Goal: Task Accomplishment & Management: Manage account settings

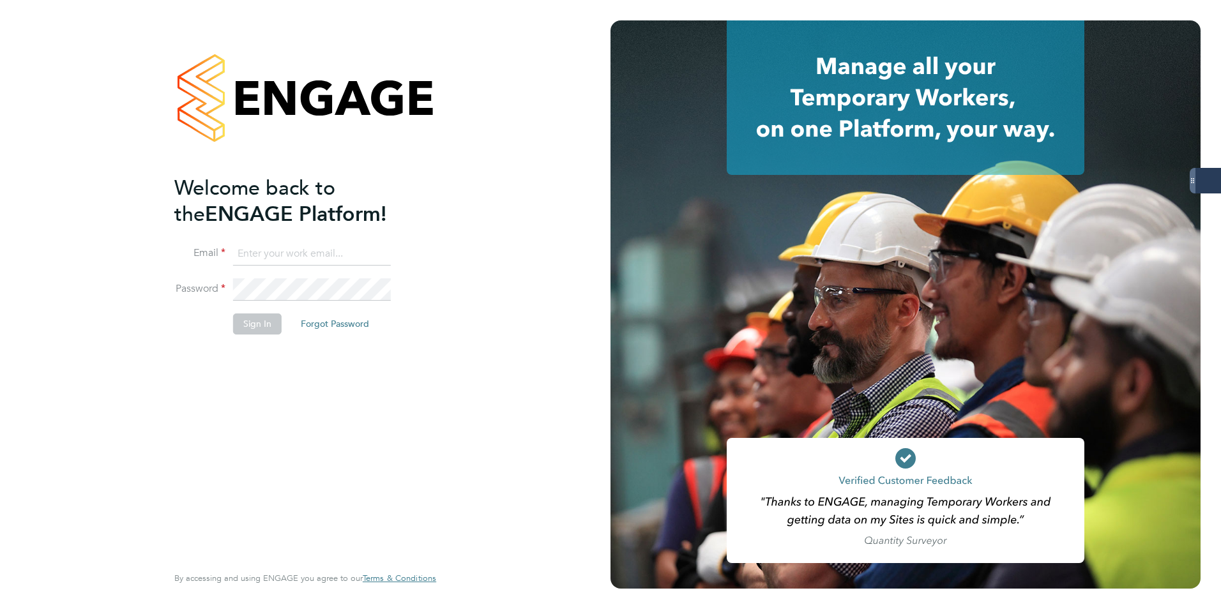
type input "[PERSON_NAME][EMAIL_ADDRESS][PERSON_NAME][DOMAIN_NAME]"
click at [265, 318] on button "Sign In" at bounding box center [257, 323] width 49 height 20
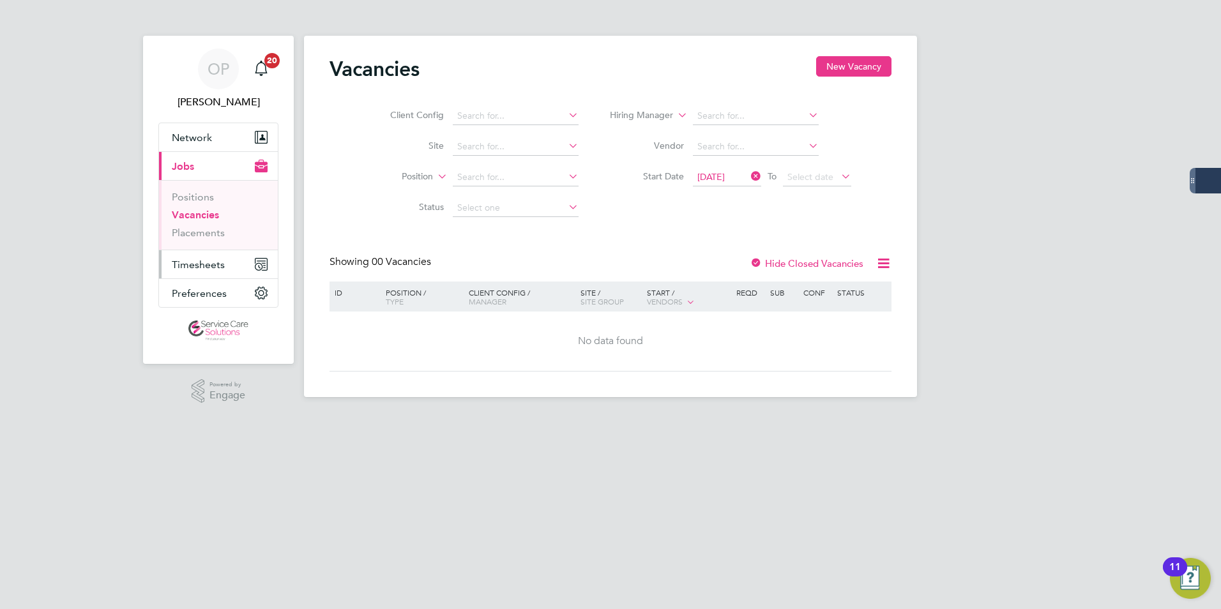
click at [195, 257] on button "Timesheets" at bounding box center [218, 264] width 119 height 28
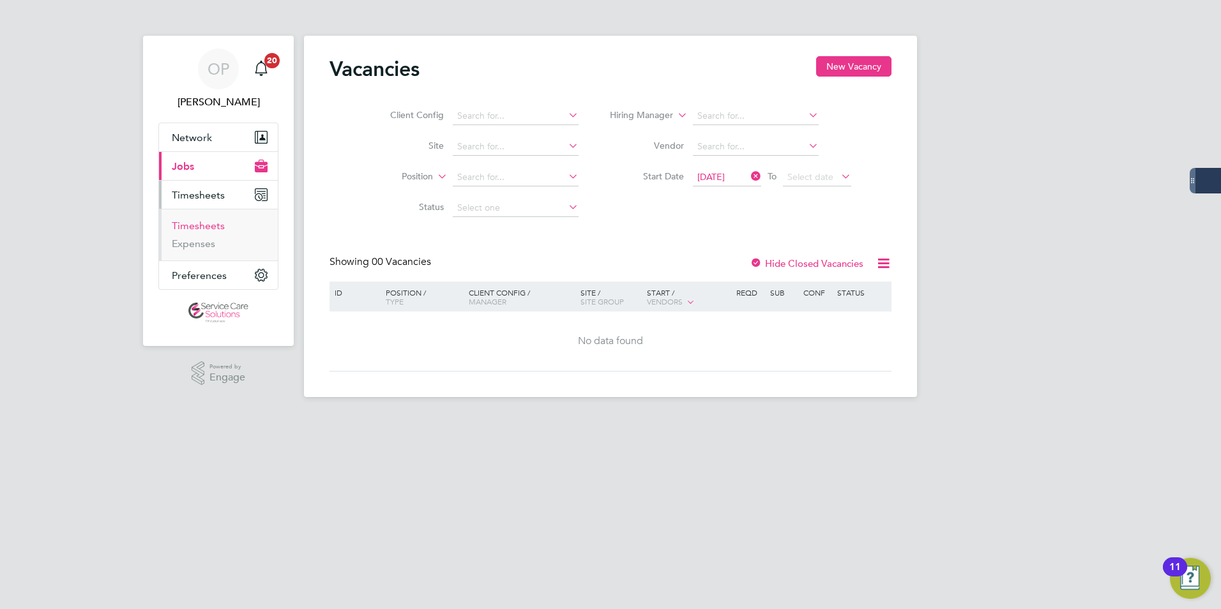
click at [210, 224] on link "Timesheets" at bounding box center [198, 226] width 53 height 12
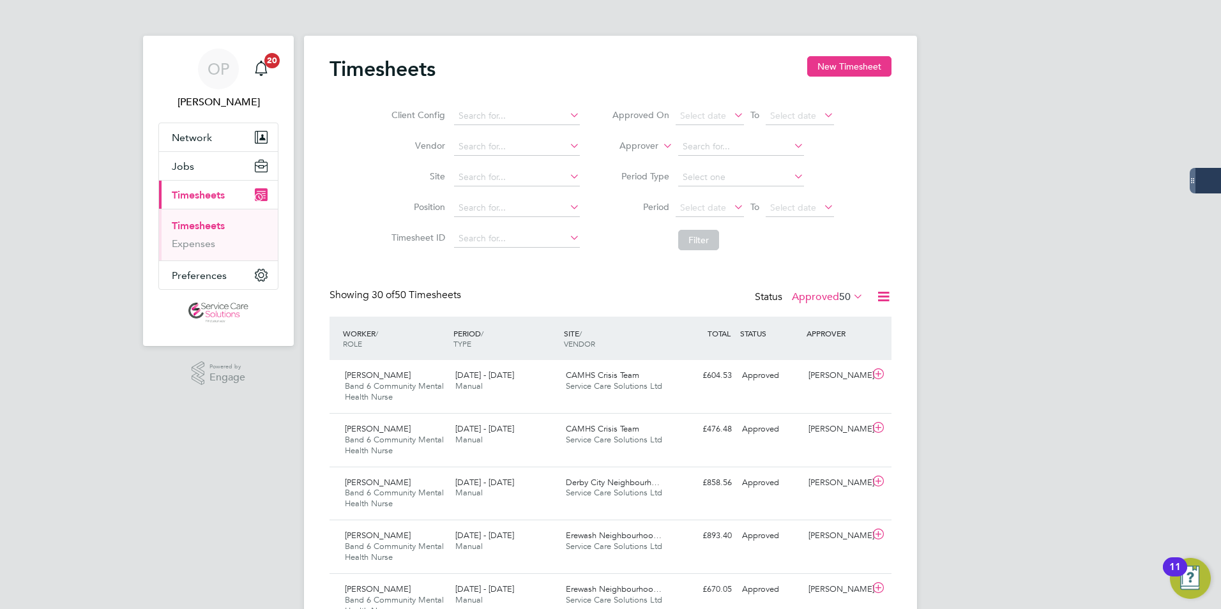
click at [832, 301] on label "Approved 50" at bounding box center [828, 296] width 72 height 13
click at [824, 358] on li "Submitted" at bounding box center [820, 356] width 59 height 18
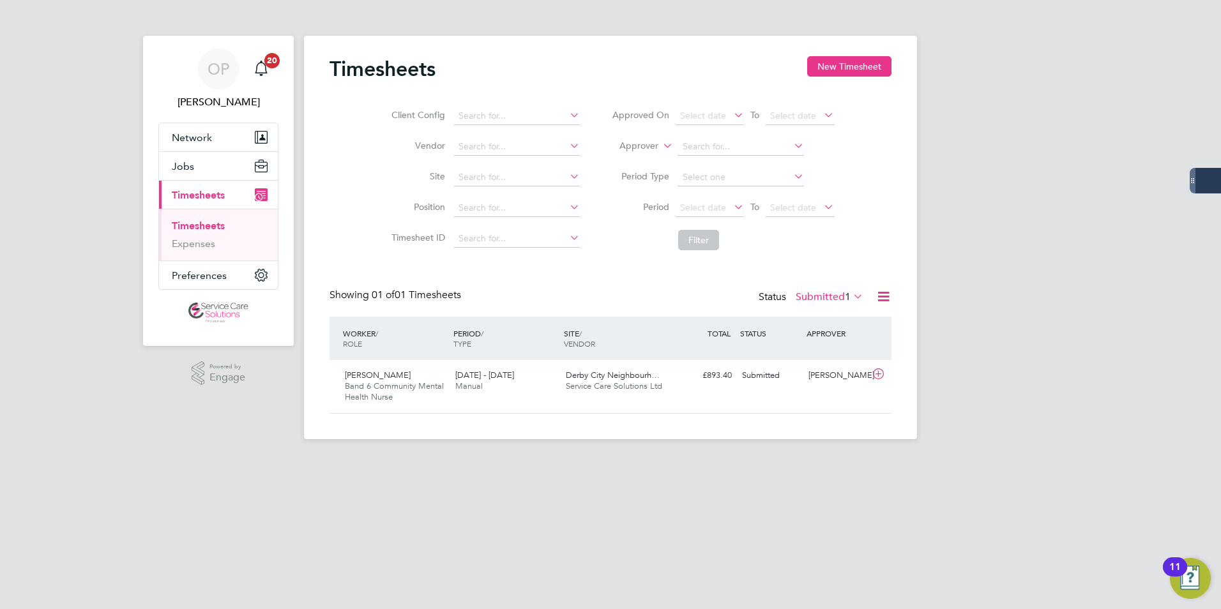
click at [809, 292] on label "Submitted 1" at bounding box center [829, 296] width 68 height 13
click at [829, 375] on li "Approved" at bounding box center [822, 374] width 59 height 18
